Goal: Navigation & Orientation: Find specific page/section

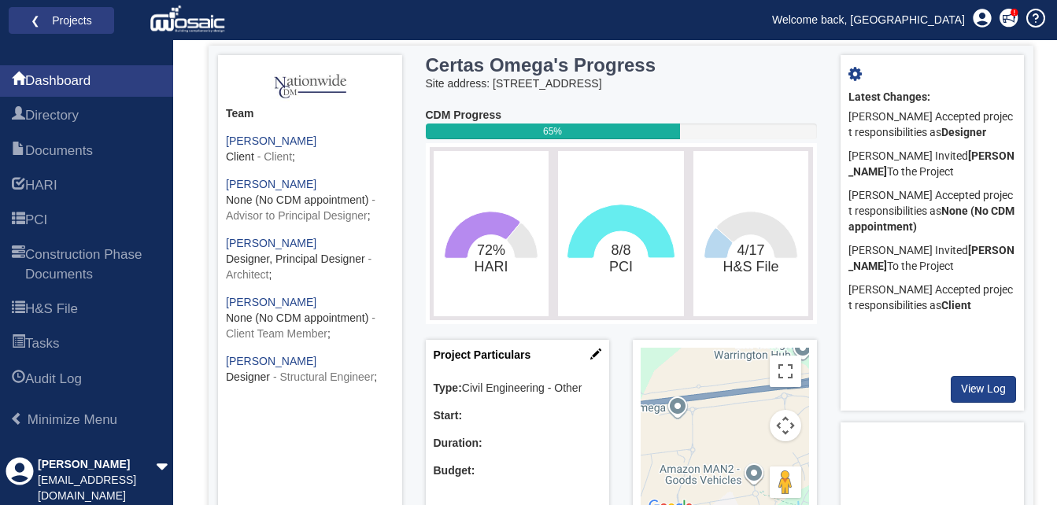
scroll to position [79, 0]
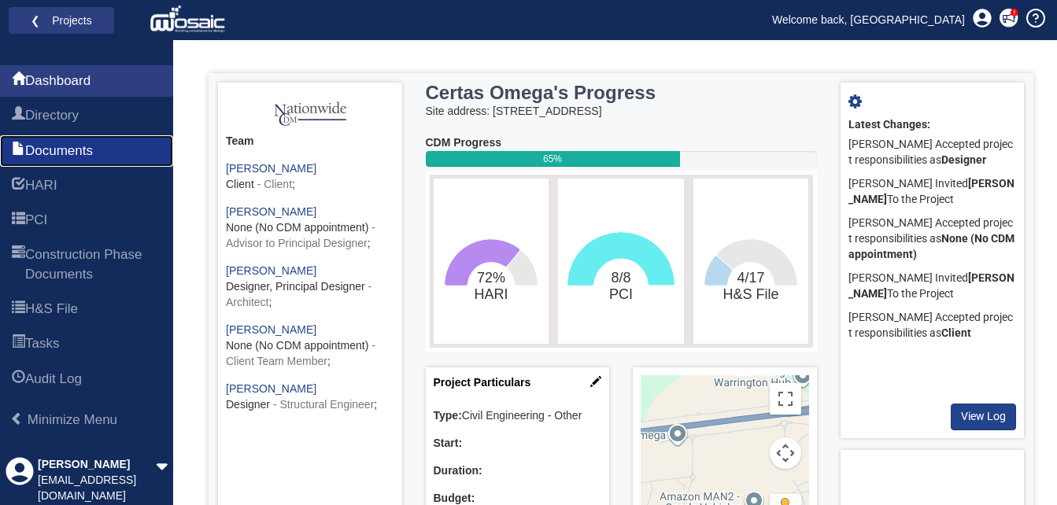
click at [77, 149] on span "Documents" at bounding box center [59, 151] width 68 height 19
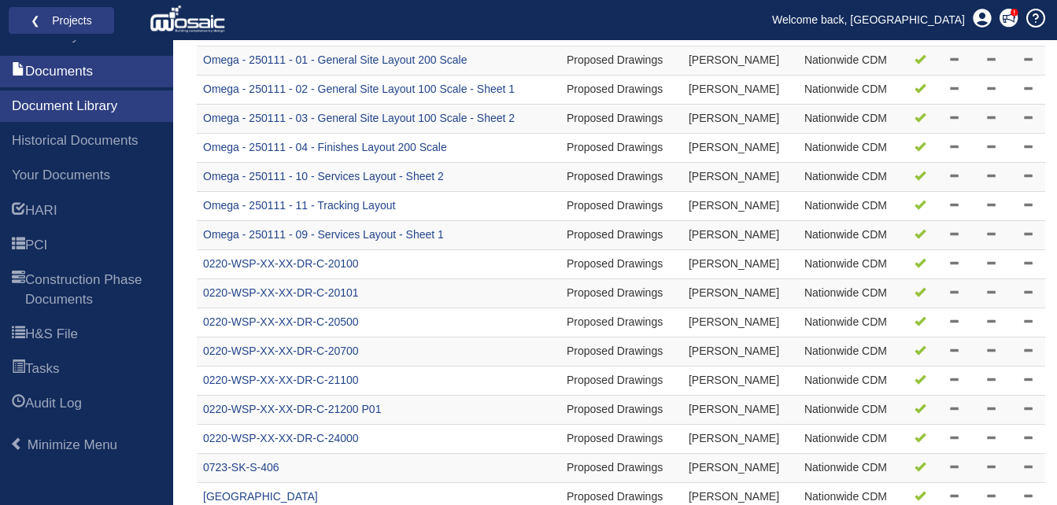
scroll to position [375, 0]
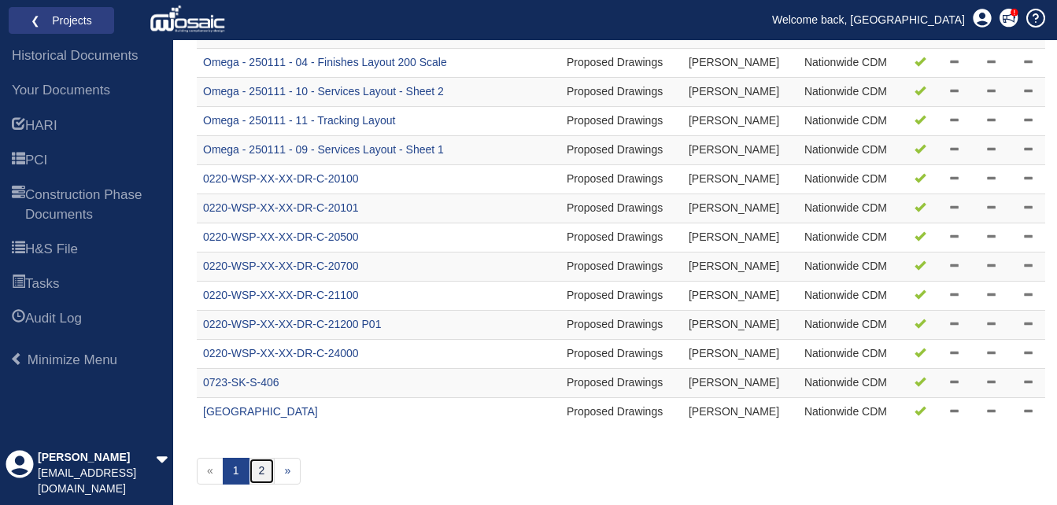
click at [264, 473] on link "2" at bounding box center [262, 471] width 27 height 27
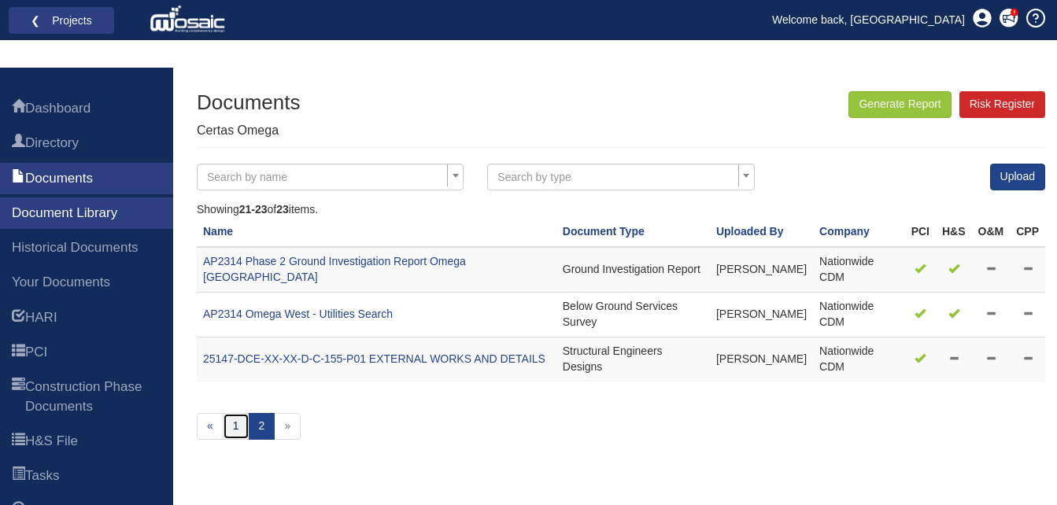
click at [229, 413] on link "1" at bounding box center [236, 426] width 27 height 27
